Goal: Ask a question

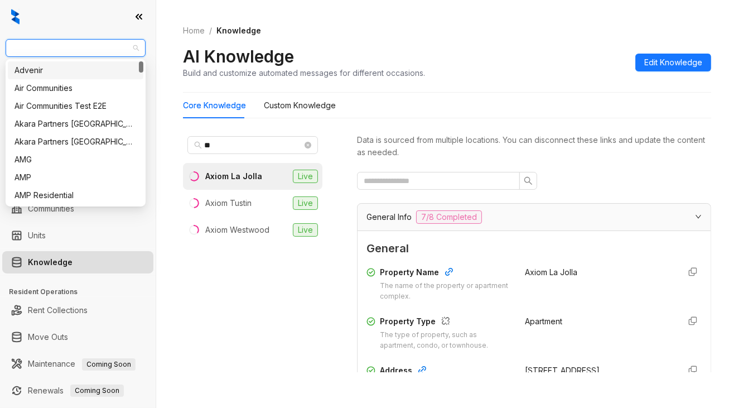
scroll to position [112, 0]
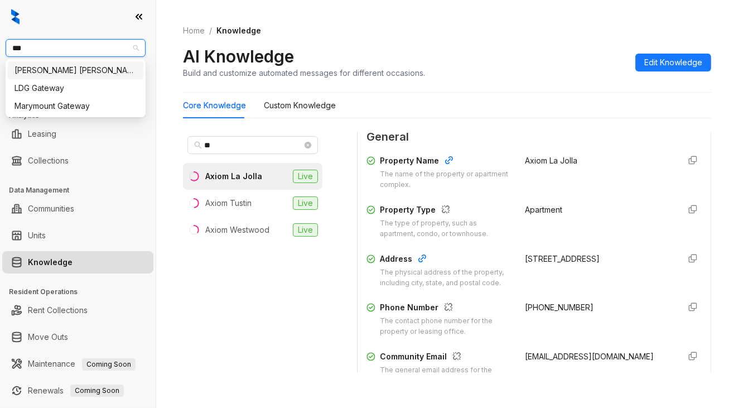
type input "****"
click at [70, 68] on div "[PERSON_NAME] [PERSON_NAME]" at bounding box center [76, 70] width 122 height 12
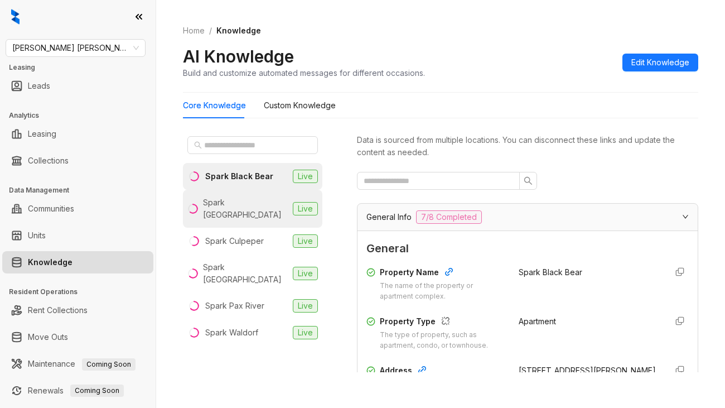
click at [228, 206] on div "Spark Charlottesville" at bounding box center [245, 208] width 85 height 25
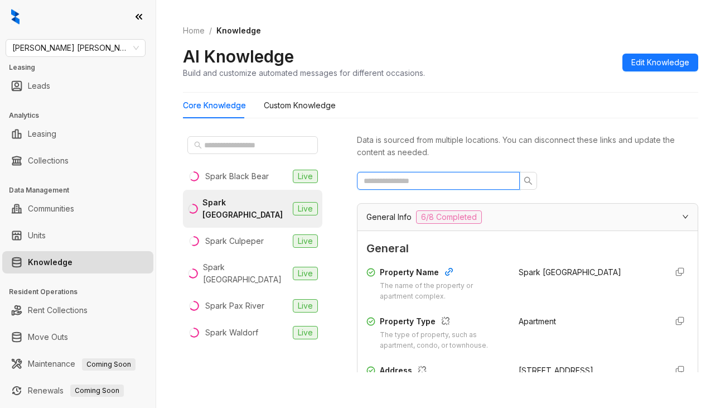
click at [434, 182] on input "text" at bounding box center [434, 181] width 141 height 12
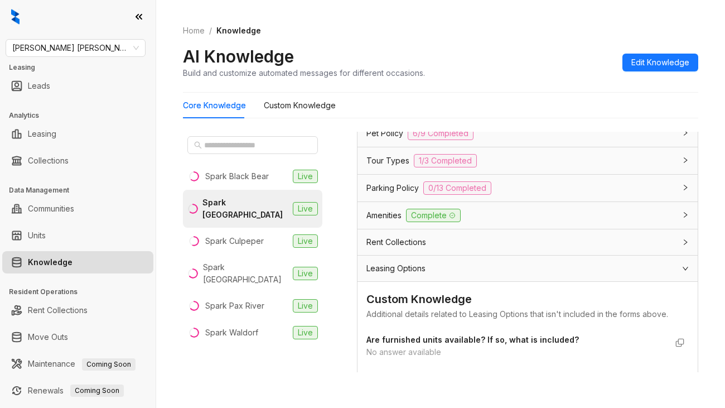
scroll to position [223, 0]
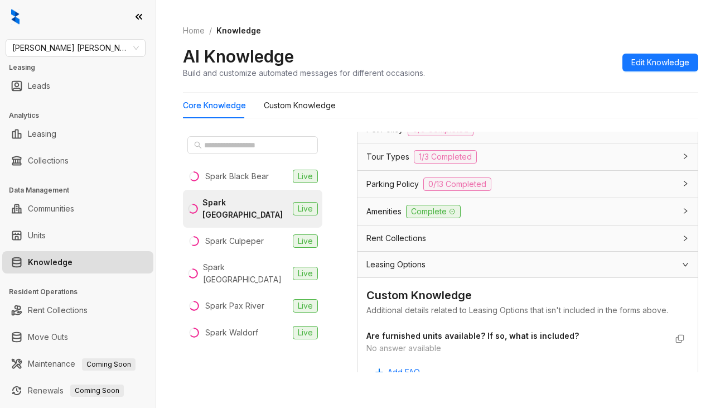
type input "*****"
click at [365, 204] on div "Amenities Complete" at bounding box center [528, 211] width 340 height 27
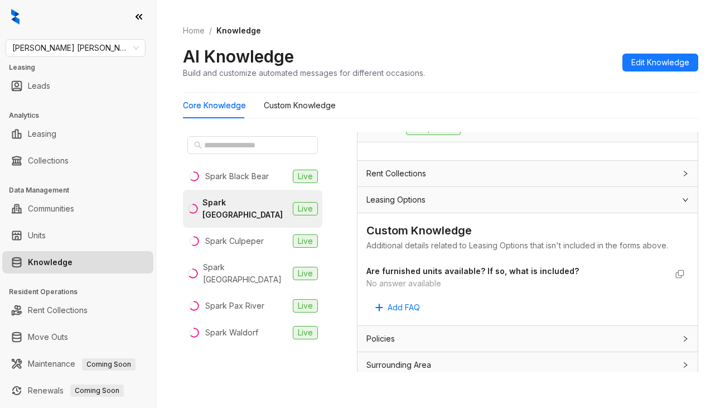
scroll to position [321, 0]
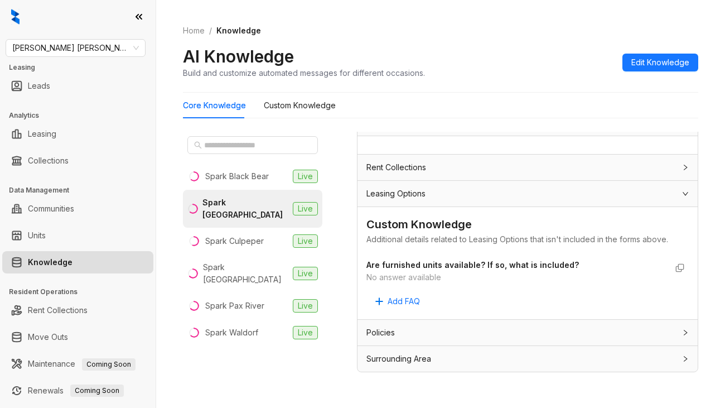
click at [388, 277] on div "No answer available" at bounding box center [517, 277] width 300 height 12
click at [378, 266] on strong "Are furnished units available? If so, what is included?" at bounding box center [473, 264] width 213 height 9
